Goal: Information Seeking & Learning: Check status

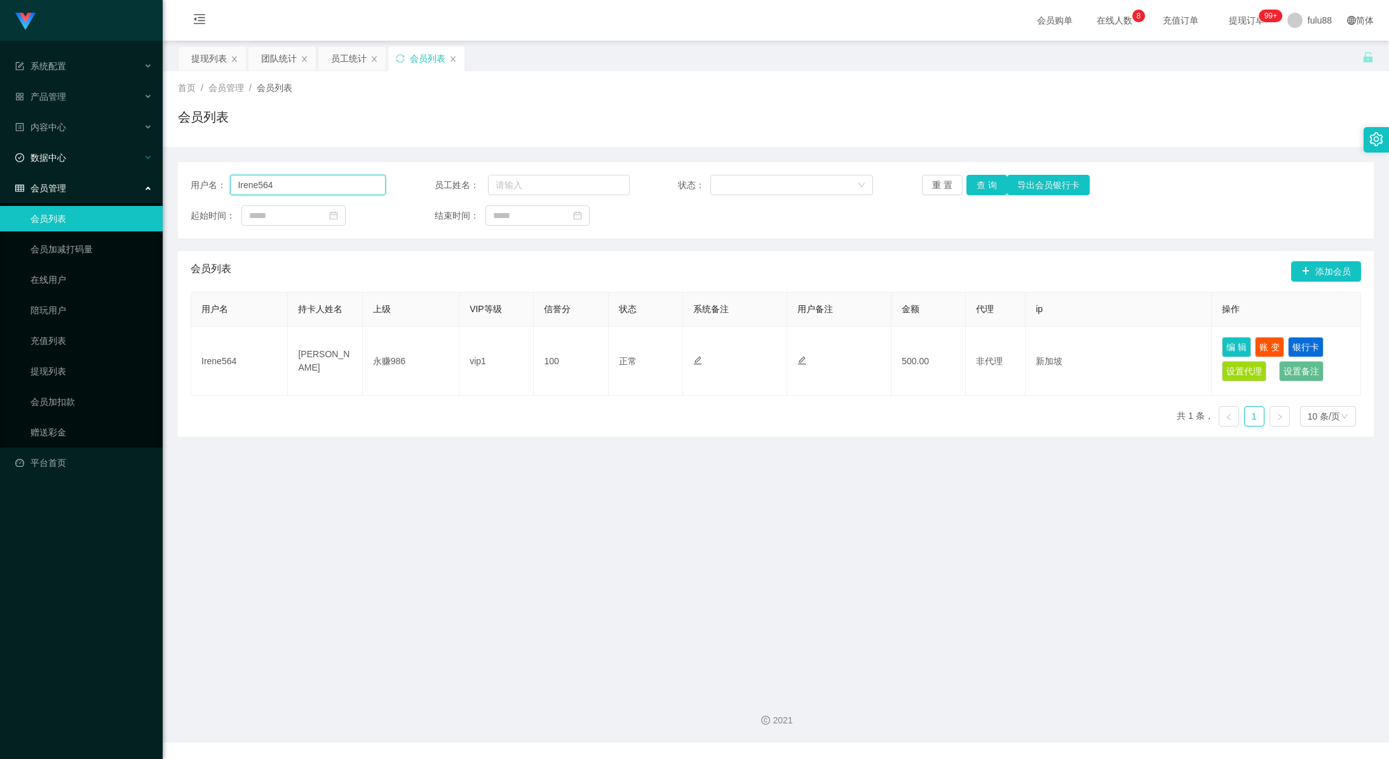
drag, startPoint x: 311, startPoint y: 187, endPoint x: 140, endPoint y: 166, distance: 172.8
click at [140, 166] on section "Shopee工作台代理端 系统配置 产品管理 内容中心 数据中心 员工统计 团队统计 会员管理 会员列表 会员加减打码量 在线用户 陪玩用户 充值列表 提现列…" at bounding box center [694, 371] width 1389 height 742
click at [91, 192] on div "会员管理" at bounding box center [81, 187] width 163 height 25
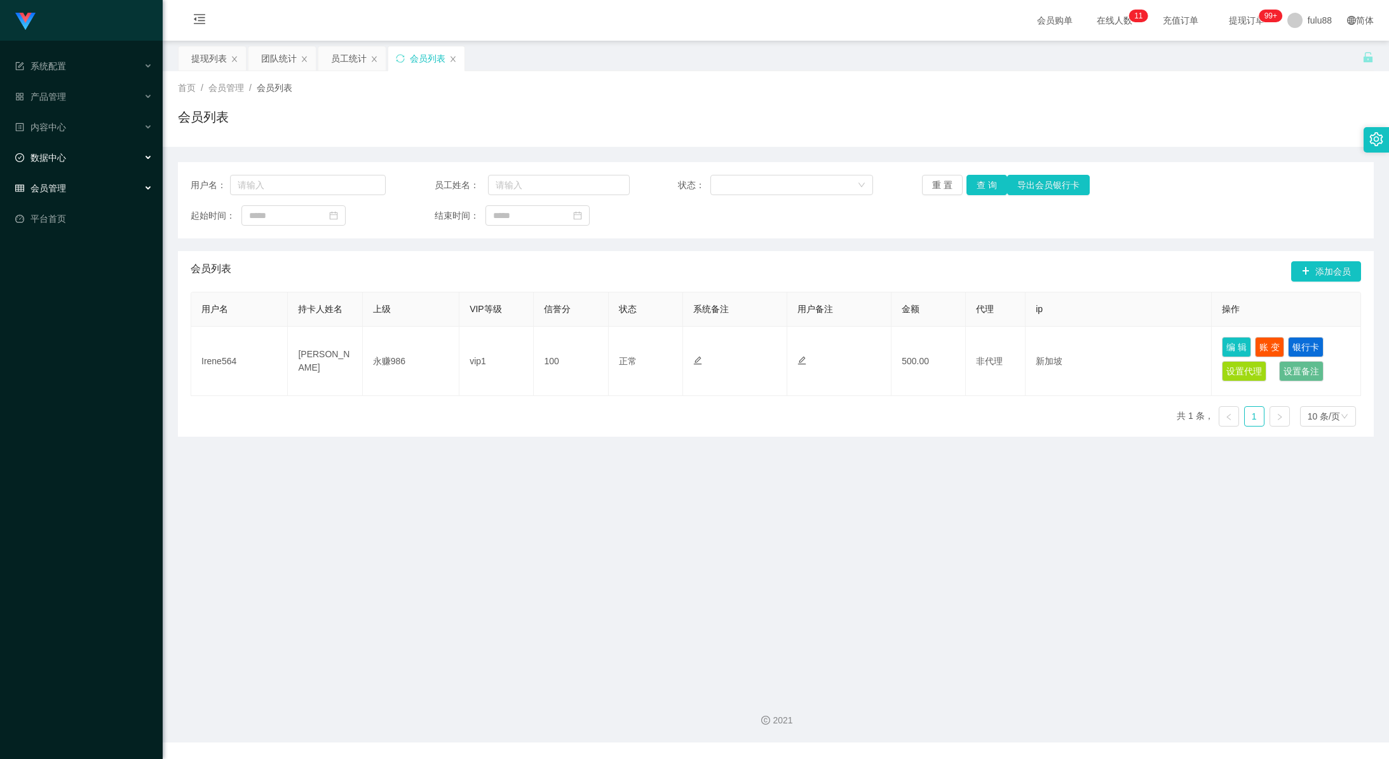
click at [82, 156] on div "数据中心" at bounding box center [81, 157] width 163 height 25
click at [64, 223] on link "团队统计" at bounding box center [91, 218] width 122 height 25
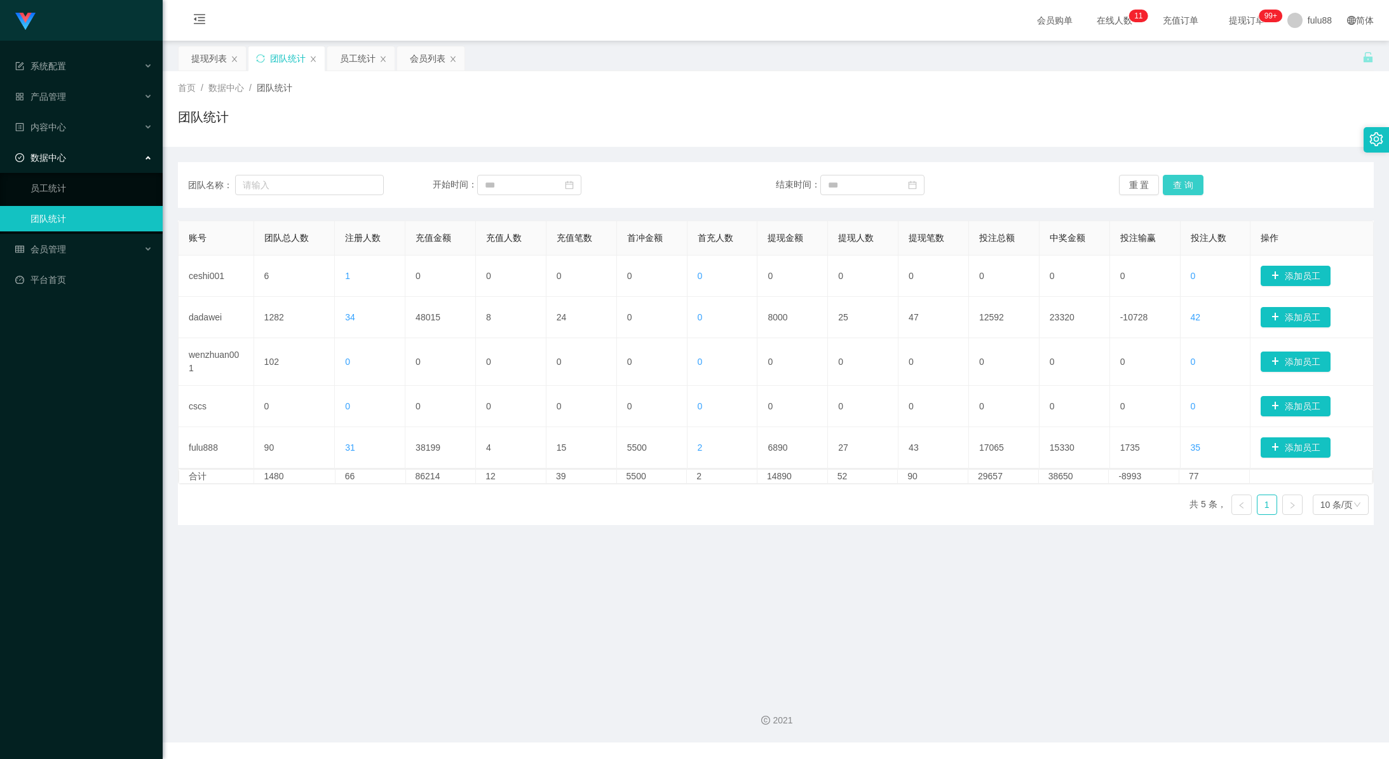
click at [1179, 182] on button "查 询" at bounding box center [1183, 185] width 41 height 20
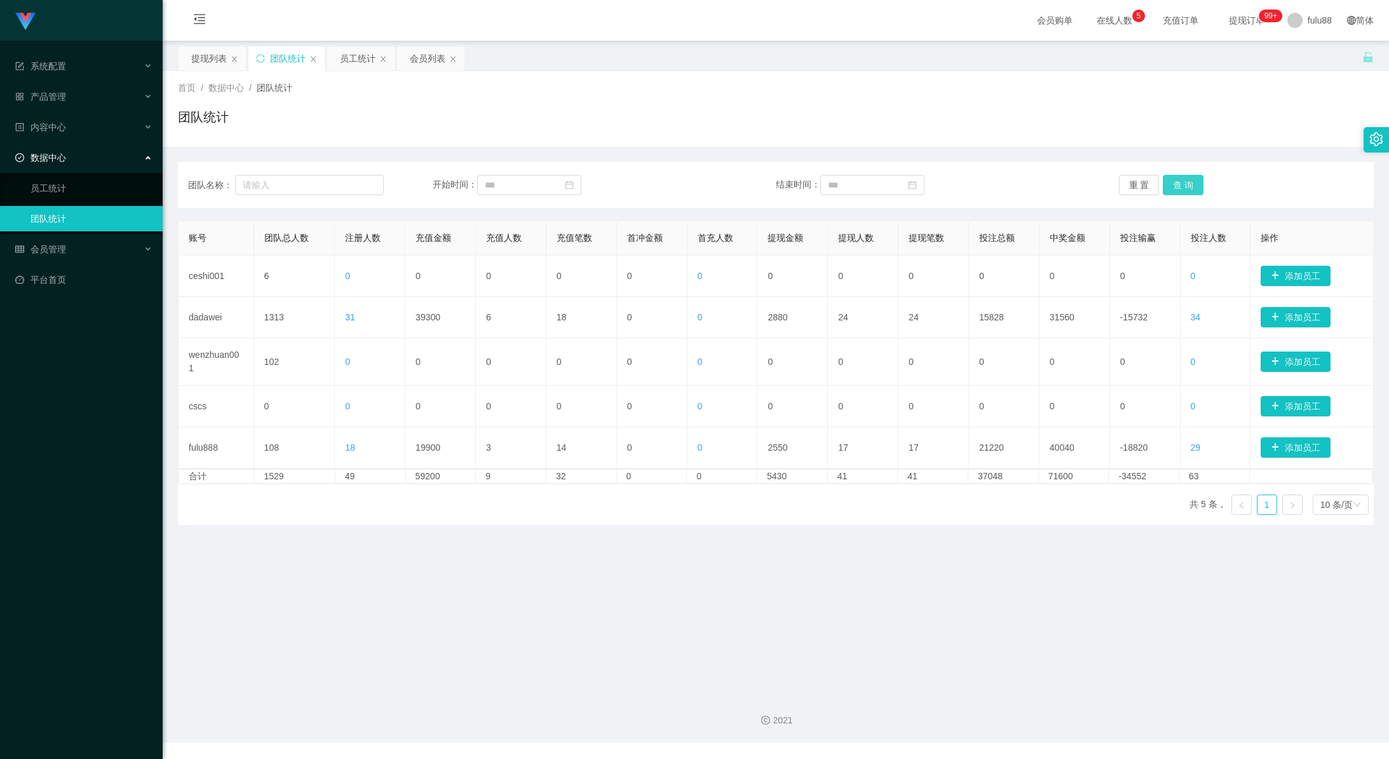
click at [1183, 182] on button "查 询" at bounding box center [1183, 185] width 41 height 20
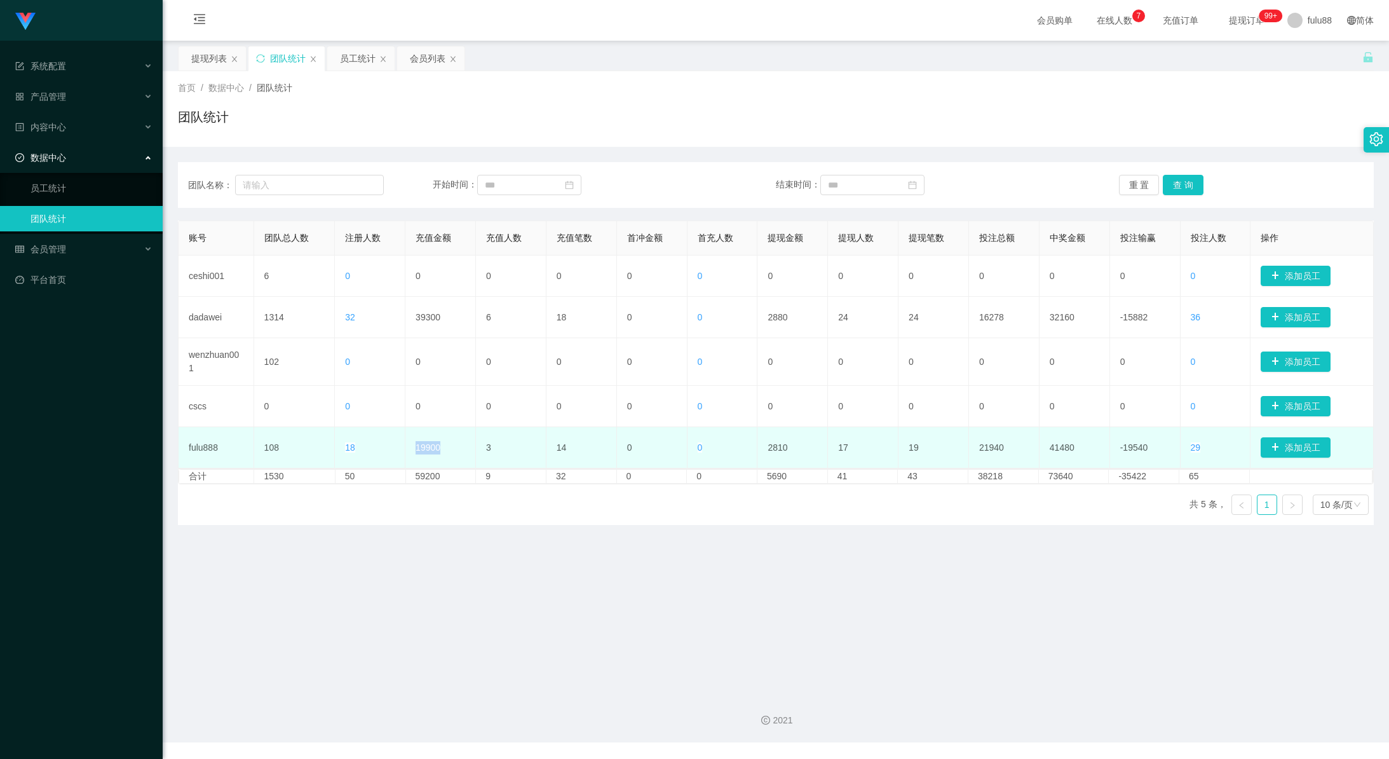
drag, startPoint x: 412, startPoint y: 451, endPoint x: 450, endPoint y: 447, distance: 38.3
click at [450, 447] on td "19900" at bounding box center [440, 447] width 71 height 41
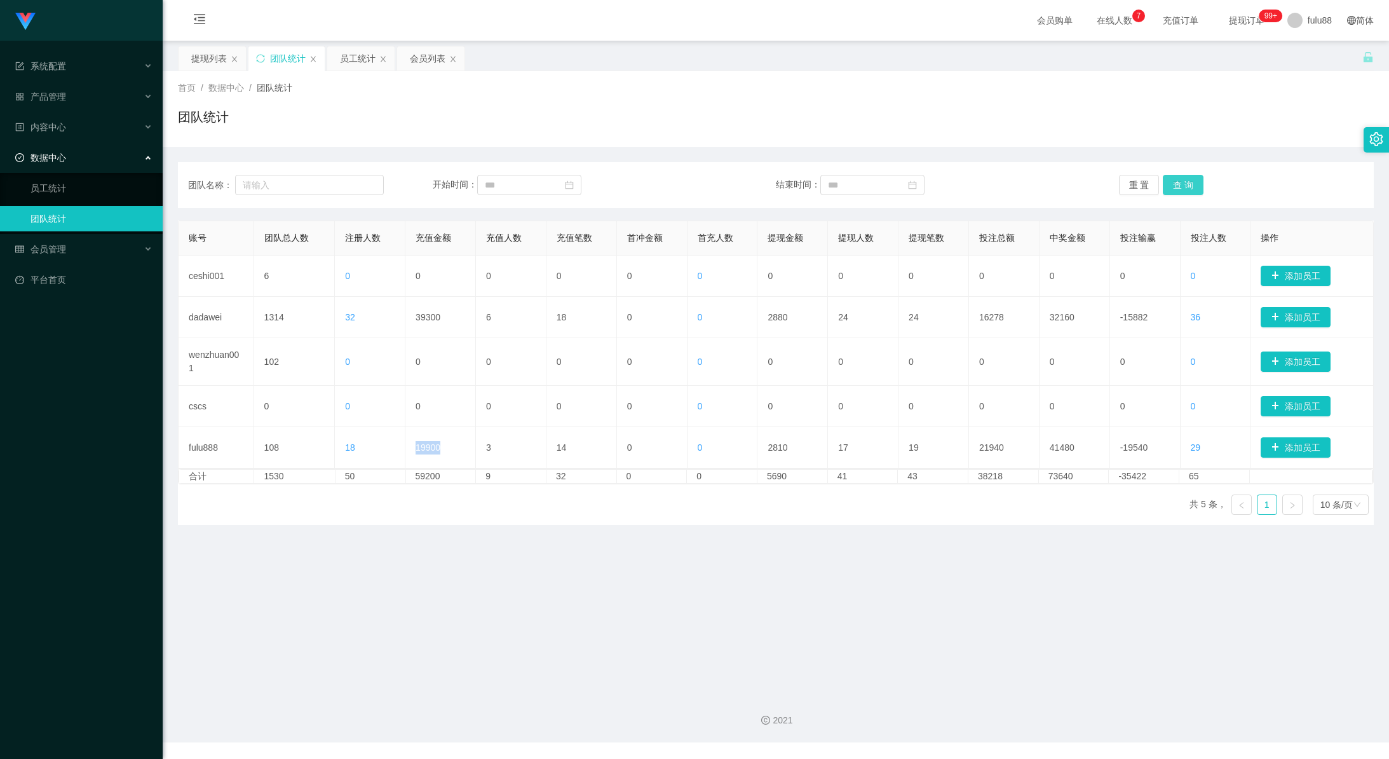
click at [1177, 175] on button "查 询" at bounding box center [1183, 185] width 41 height 20
drag, startPoint x: 1175, startPoint y: 178, endPoint x: 1183, endPoint y: 185, distance: 10.3
click at [1174, 179] on button "查 询" at bounding box center [1183, 185] width 41 height 20
